Goal: Check status: Check status

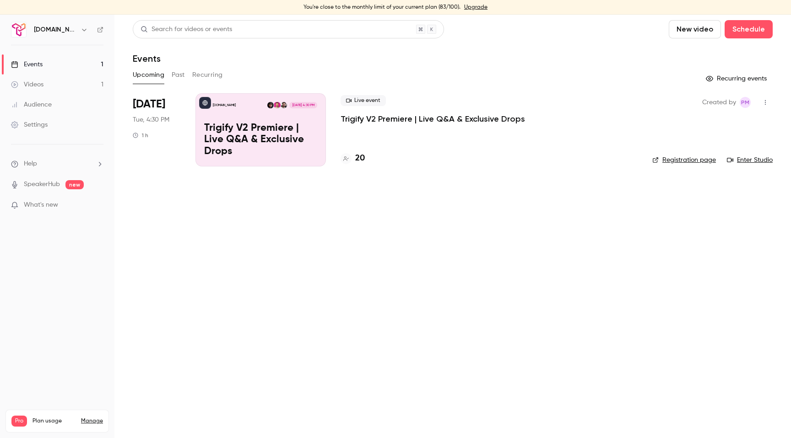
click at [27, 106] on div "Audience" at bounding box center [31, 104] width 41 height 9
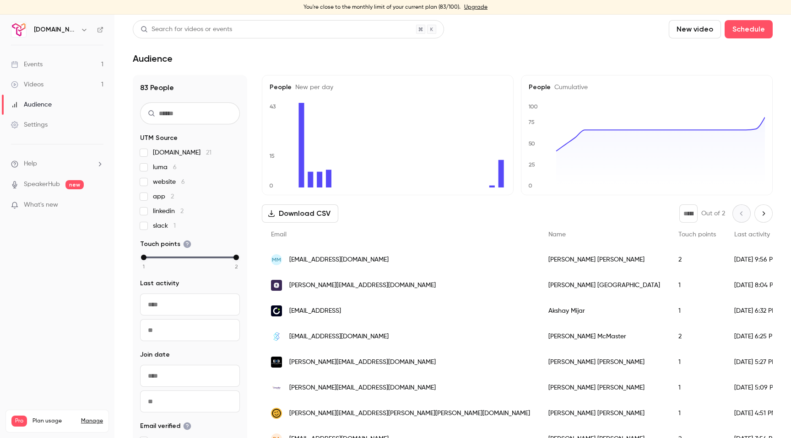
click at [179, 292] on fieldset "Last activity ​ ​" at bounding box center [190, 310] width 100 height 62
click at [182, 301] on input "text" at bounding box center [190, 305] width 100 height 22
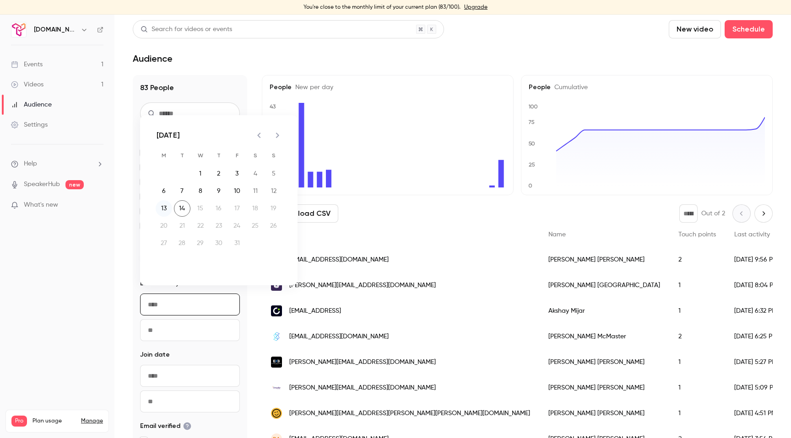
click at [167, 208] on button "13" at bounding box center [164, 208] width 16 height 16
type input "**********"
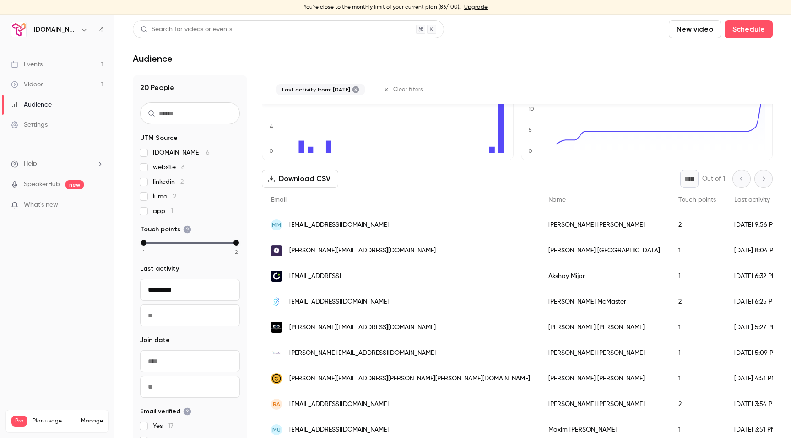
scroll to position [66, 0]
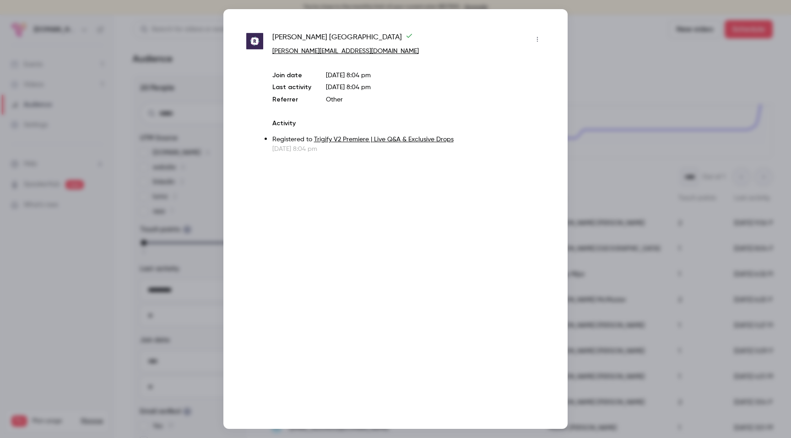
click at [617, 164] on div at bounding box center [395, 219] width 791 height 438
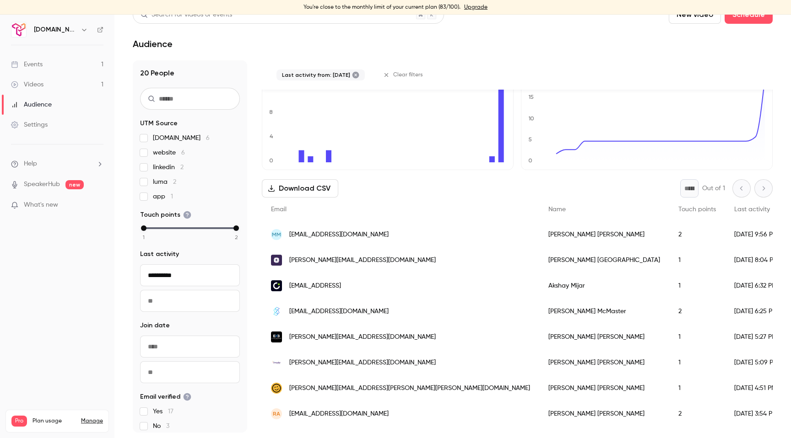
scroll to position [0, 0]
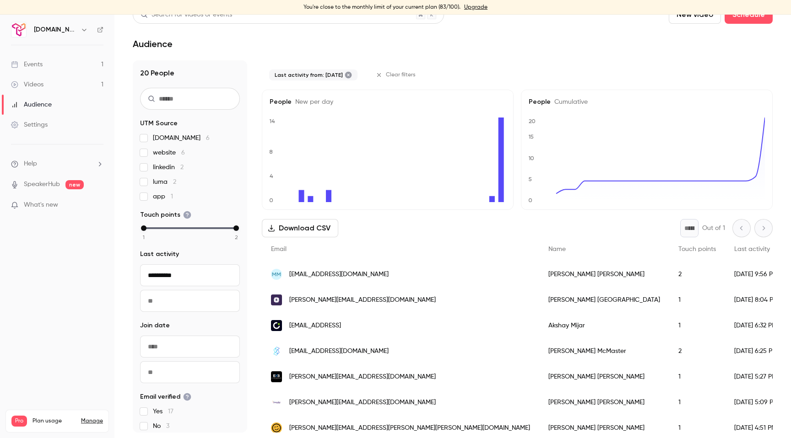
click at [236, 225] on div "1 2" at bounding box center [190, 233] width 100 height 16
drag, startPoint x: 237, startPoint y: 227, endPoint x: 194, endPoint y: 227, distance: 42.6
click at [194, 227] on div "1 2" at bounding box center [190, 228] width 92 height 6
drag, startPoint x: 141, startPoint y: 227, endPoint x: 198, endPoint y: 226, distance: 56.8
click at [198, 226] on div "1 2" at bounding box center [190, 228] width 92 height 6
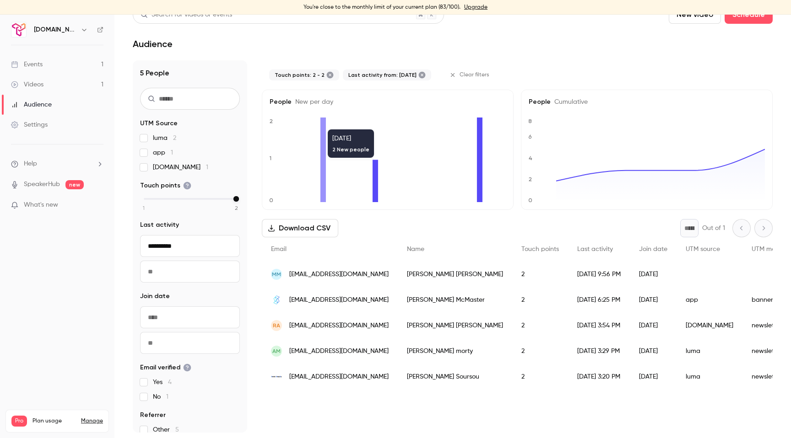
click at [425, 74] on icon at bounding box center [421, 74] width 7 height 7
